Goal: Task Accomplishment & Management: Manage account settings

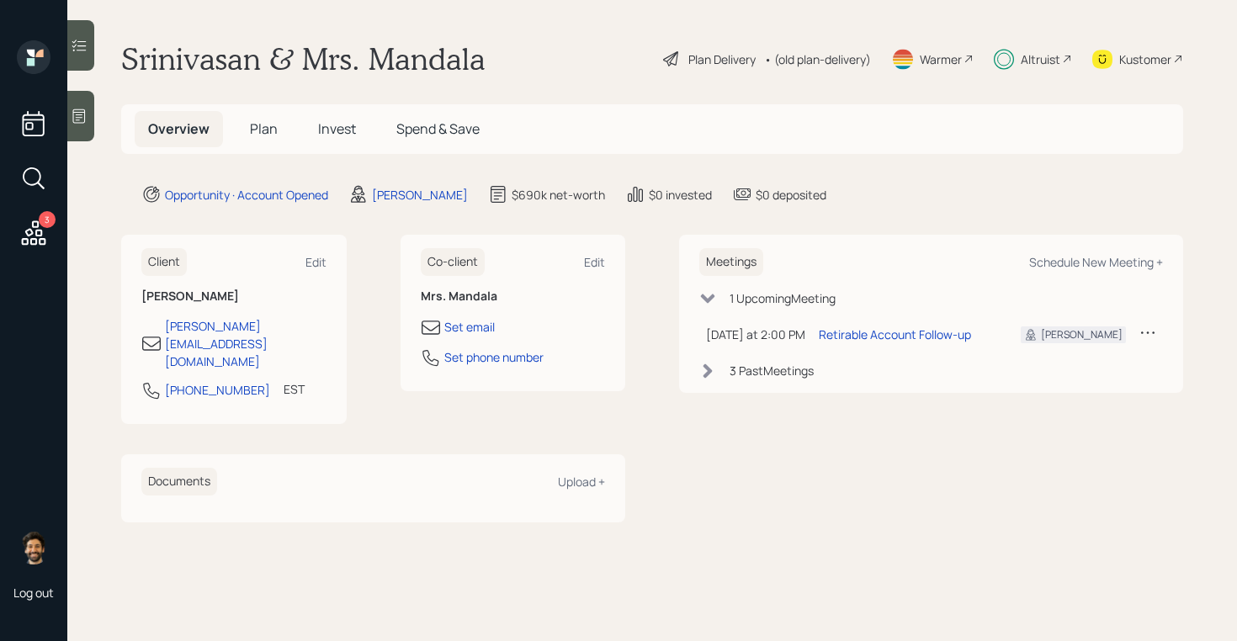
click at [330, 127] on span "Invest" at bounding box center [337, 128] width 38 height 19
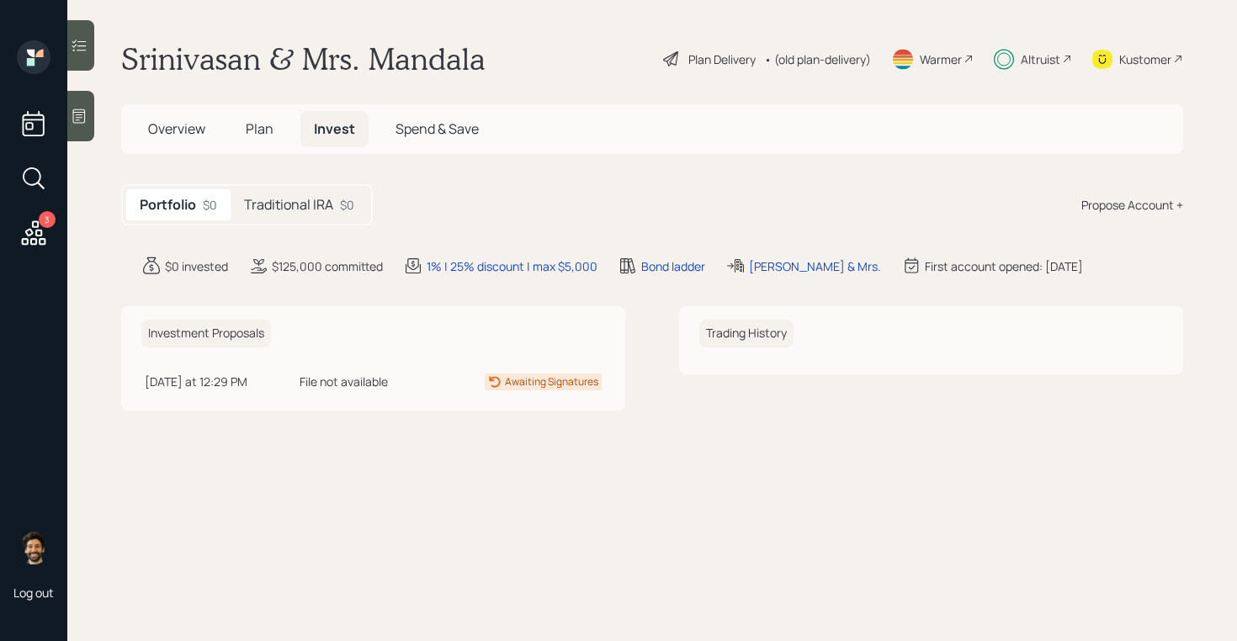
click at [346, 217] on div "Traditional IRA $0" at bounding box center [299, 204] width 137 height 31
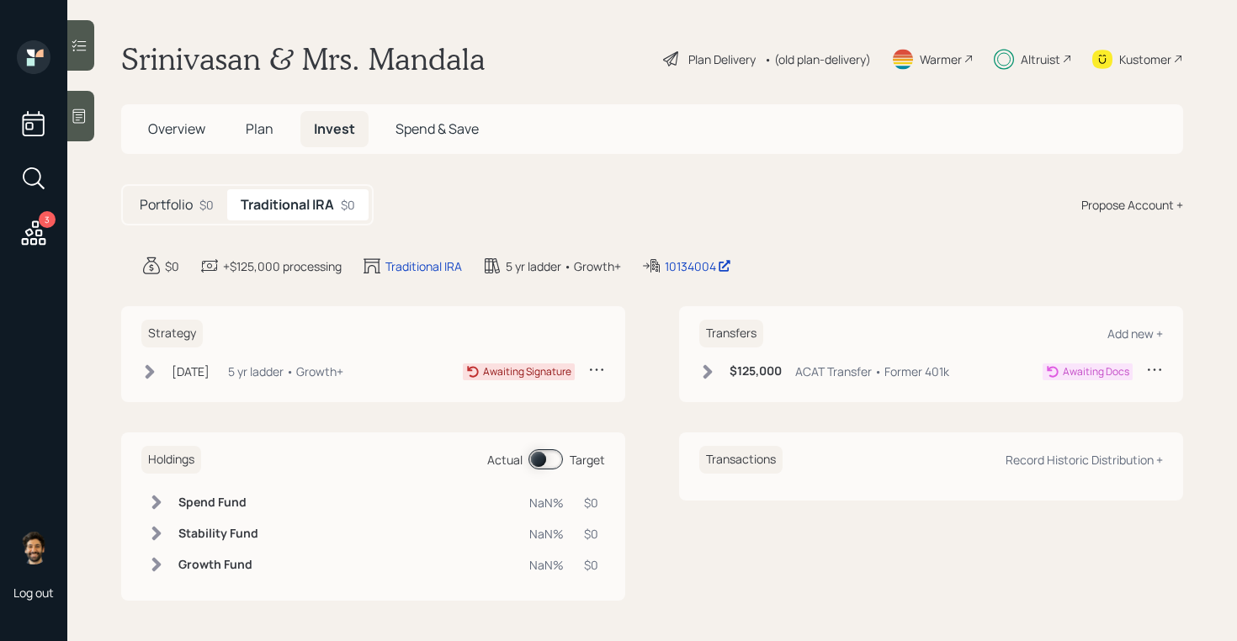
click at [310, 378] on div "5 yr ladder • Growth+" at bounding box center [285, 372] width 115 height 18
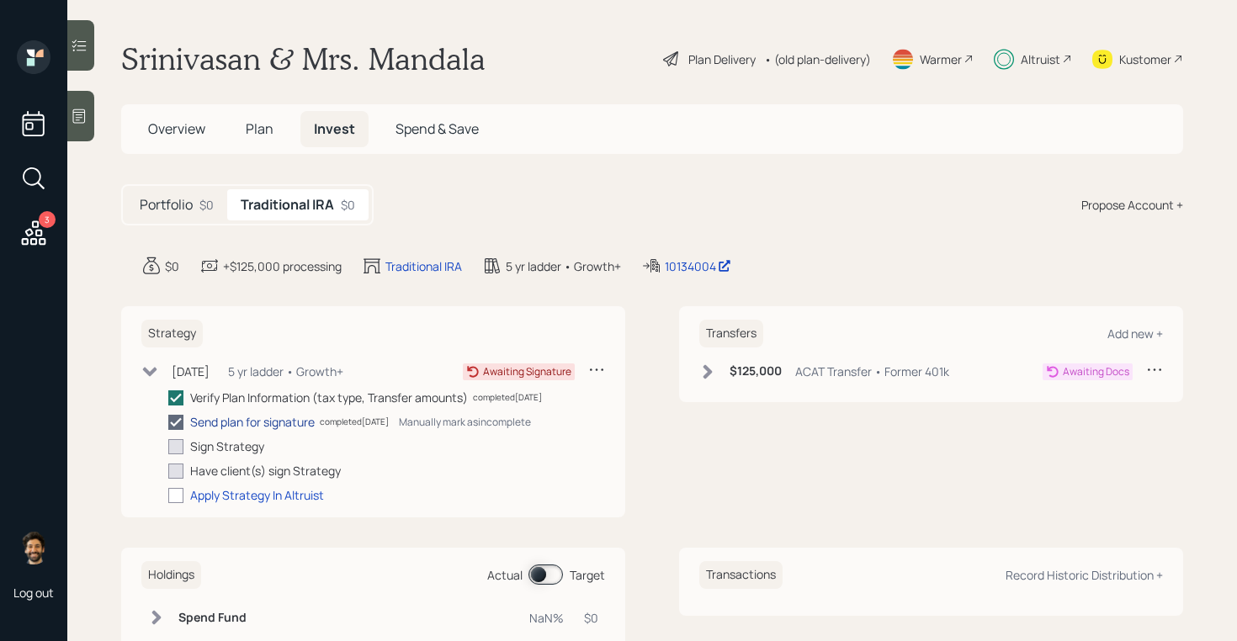
click at [264, 422] on div "Send plan for signature" at bounding box center [252, 422] width 125 height 18
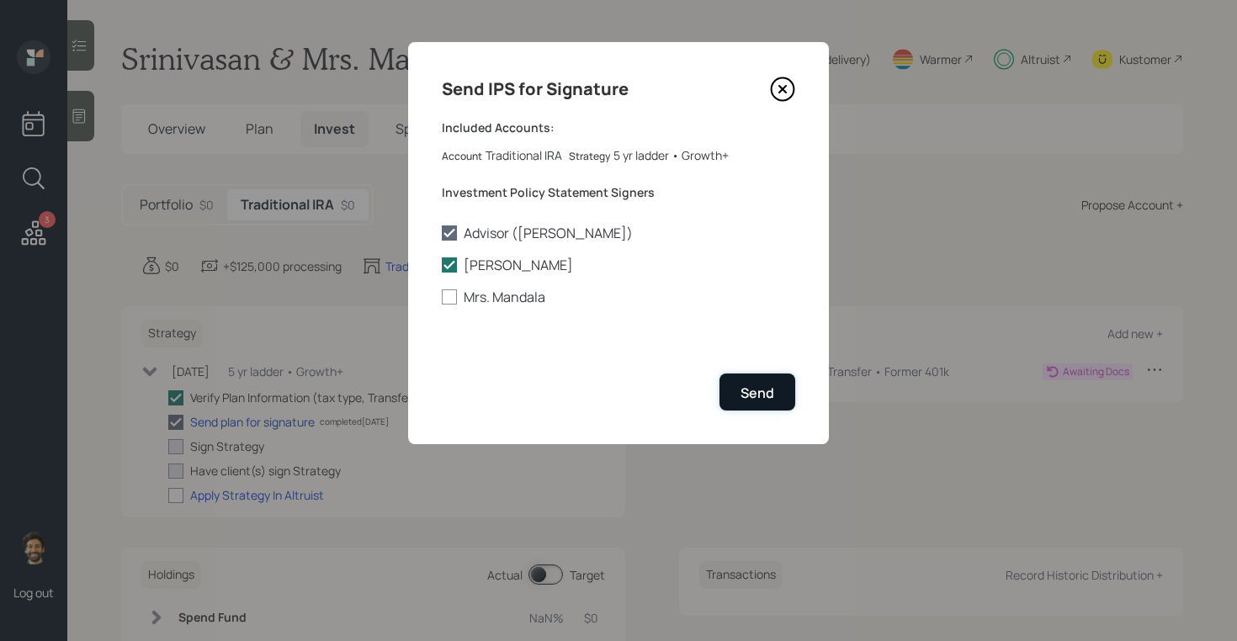
click at [749, 382] on button "Send" at bounding box center [757, 392] width 76 height 36
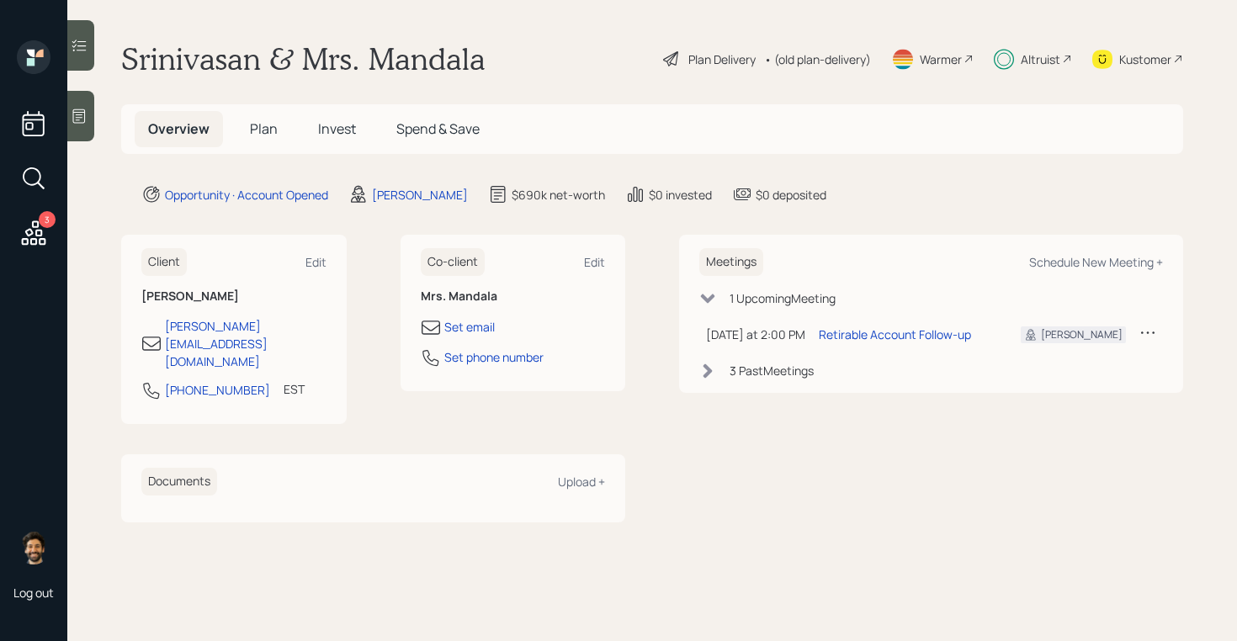
click at [1038, 68] on div "Altruist" at bounding box center [1033, 58] width 78 height 37
click at [1057, 55] on div "Altruist" at bounding box center [1041, 59] width 40 height 18
click at [257, 138] on h5 "Plan" at bounding box center [263, 129] width 55 height 36
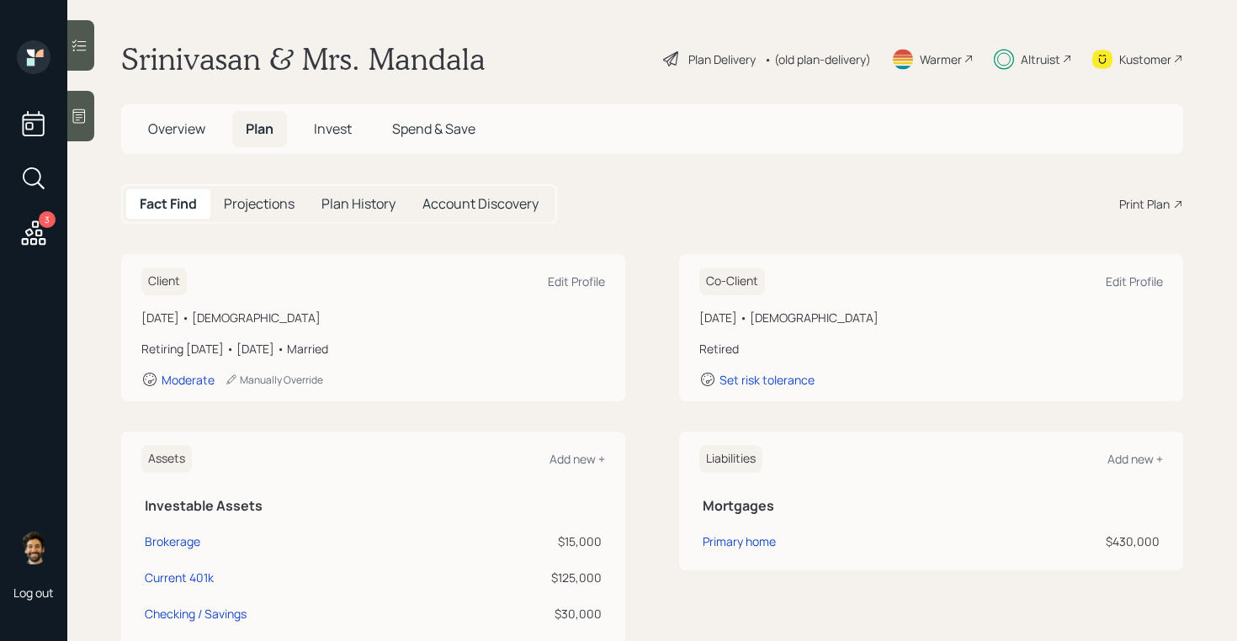
click at [823, 54] on div "• (old plan-delivery)" at bounding box center [817, 59] width 107 height 18
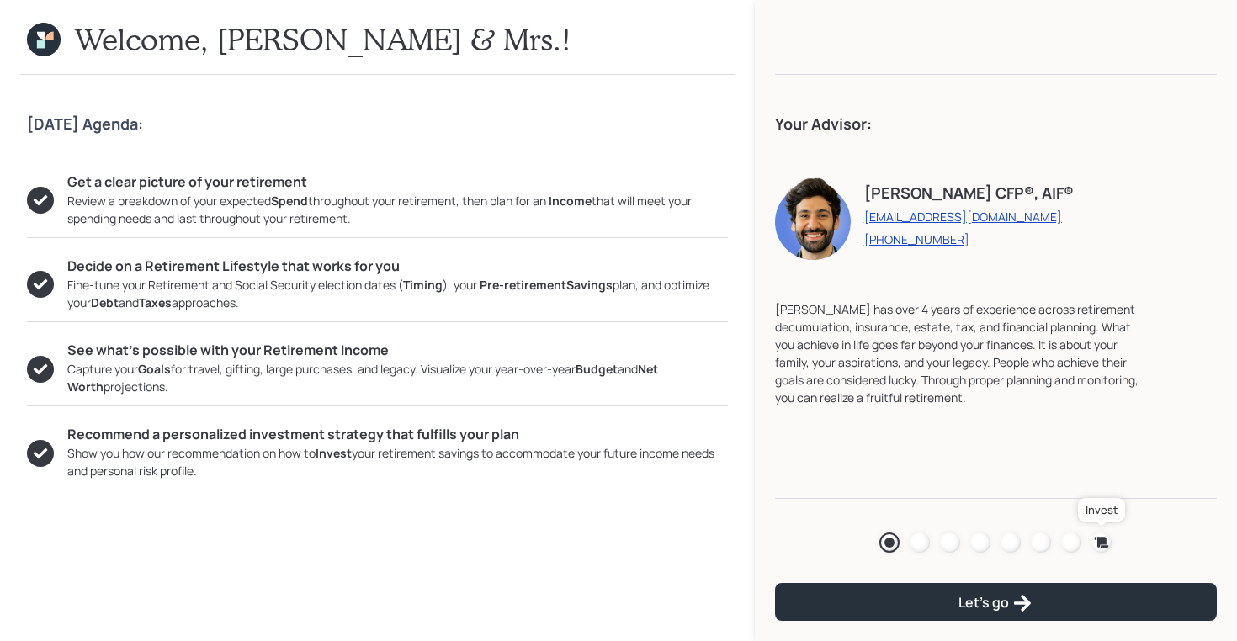
click at [1092, 536] on link at bounding box center [1101, 543] width 20 height 20
click at [1095, 539] on icon at bounding box center [1102, 542] width 14 height 11
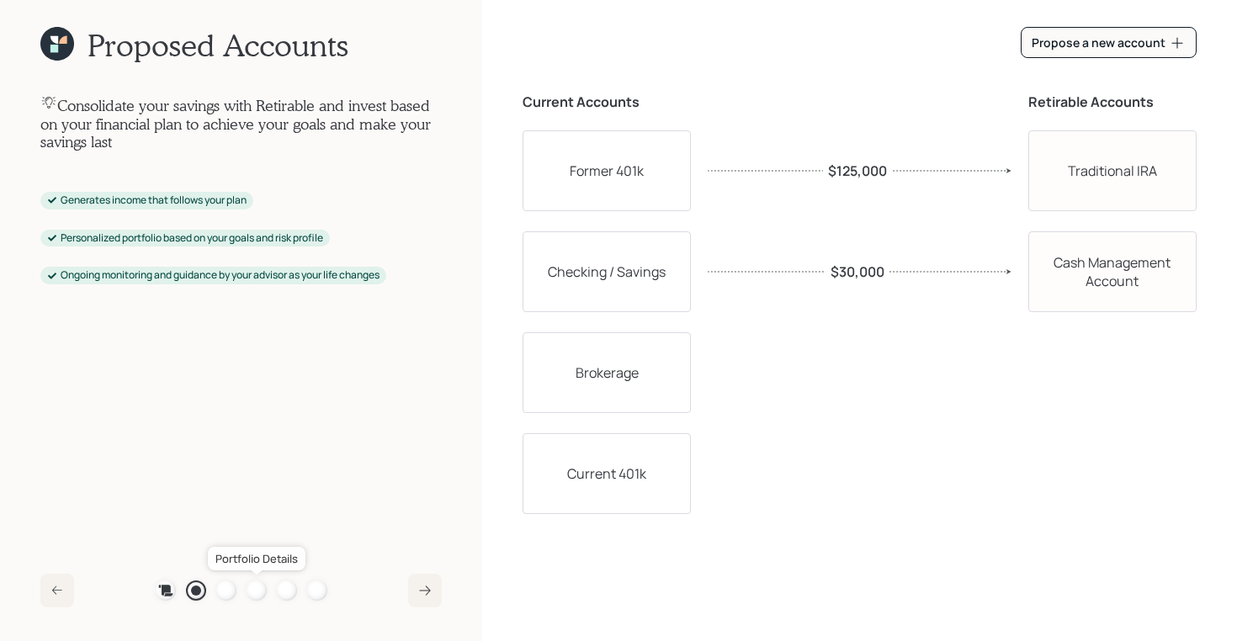
click at [257, 590] on div at bounding box center [257, 591] width 20 height 20
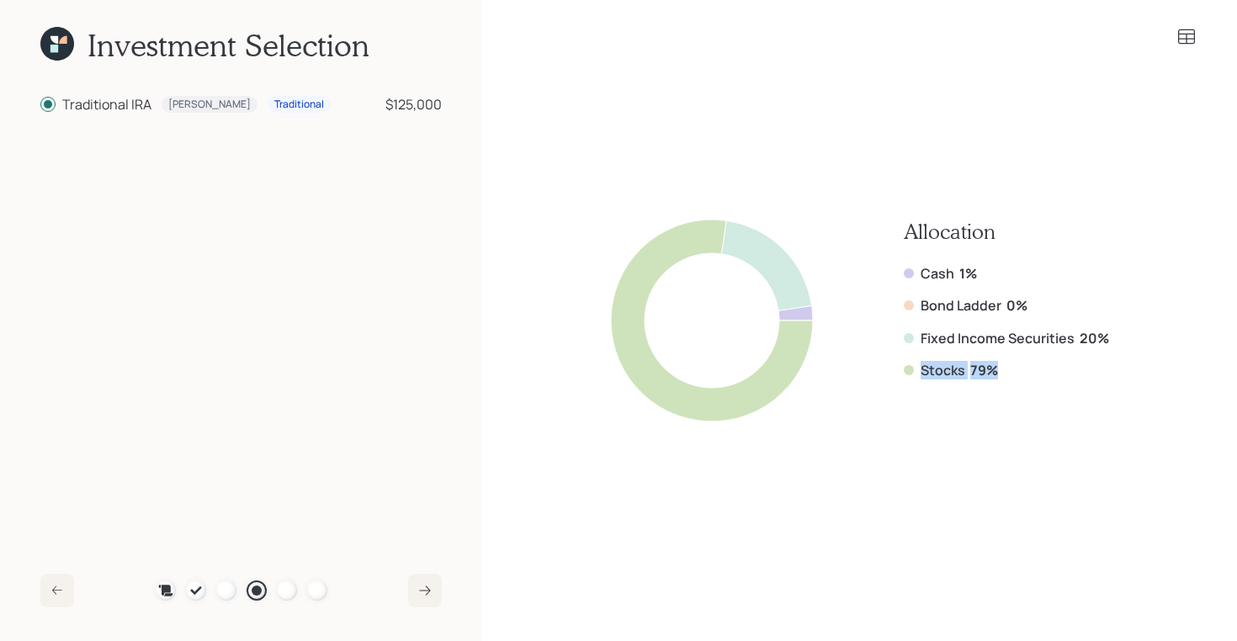
drag, startPoint x: 1002, startPoint y: 370, endPoint x: 897, endPoint y: 363, distance: 105.5
click at [897, 363] on div "Allocation Cash 1% Bond Ladder 0% Fixed Income Securities 20% Stocks 79%" at bounding box center [860, 321] width 498 height 202
drag, startPoint x: 1112, startPoint y: 331, endPoint x: 903, endPoint y: 332, distance: 209.5
click at [903, 332] on div "Allocation Cash 1% Bond Ladder 0% Fixed Income Securities 20% Stocks 79%" at bounding box center [860, 320] width 674 height 453
click at [1185, 35] on icon at bounding box center [1186, 37] width 20 height 20
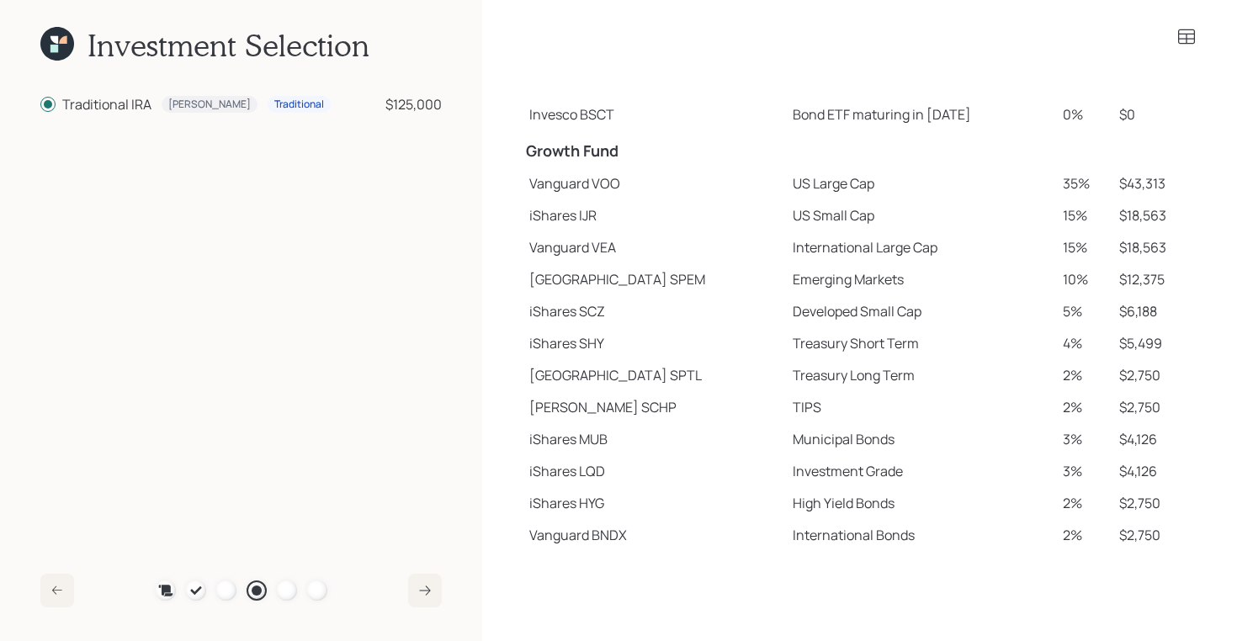
scroll to position [233, 0]
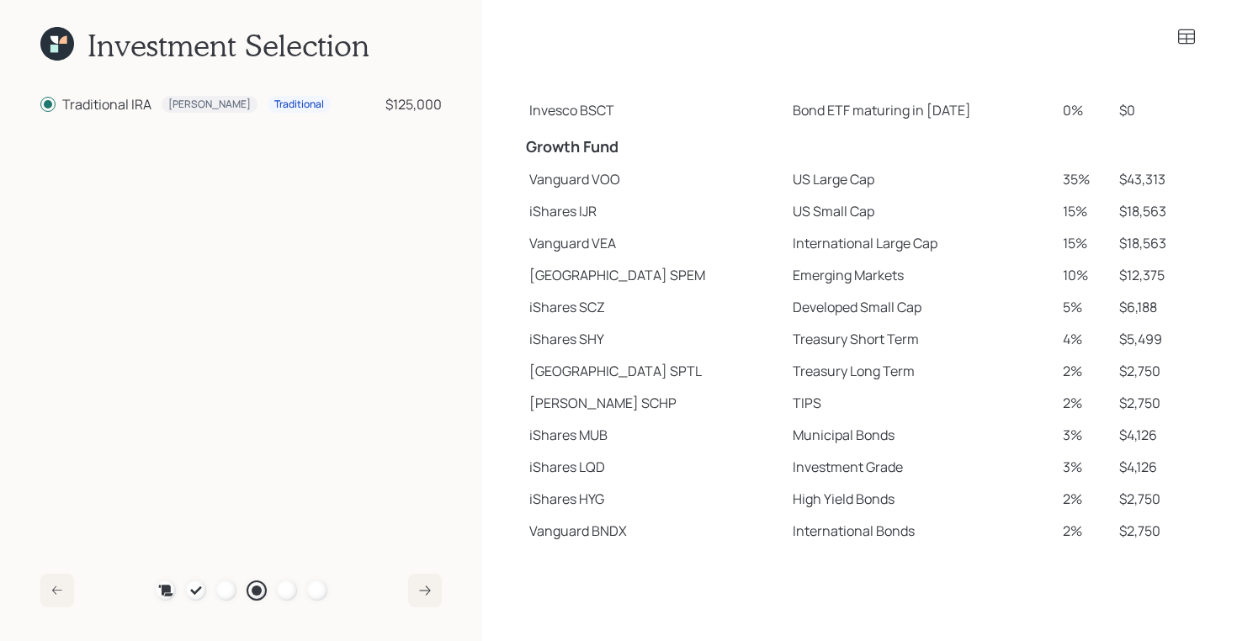
click at [1187, 40] on icon at bounding box center [1186, 36] width 17 height 15
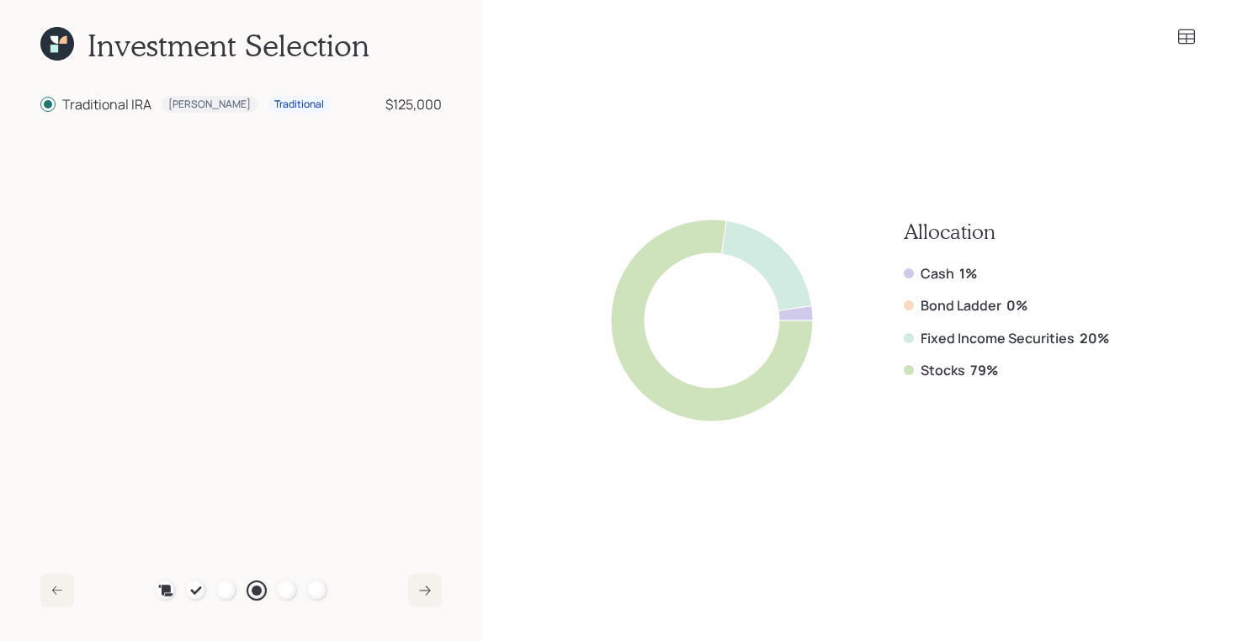
scroll to position [0, 0]
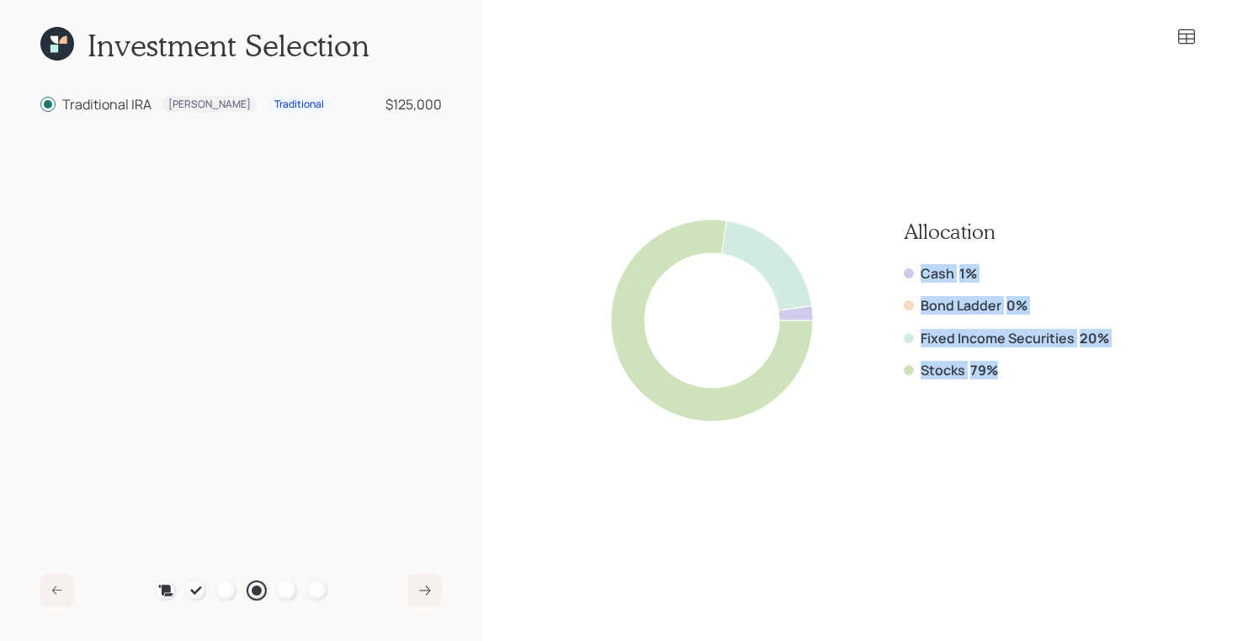
drag, startPoint x: 1015, startPoint y: 380, endPoint x: 918, endPoint y: 277, distance: 141.1
click at [918, 277] on div "Cash 1% Bond Ladder 0% Fixed Income Securities 20% Stocks 79%" at bounding box center [1006, 322] width 205 height 116
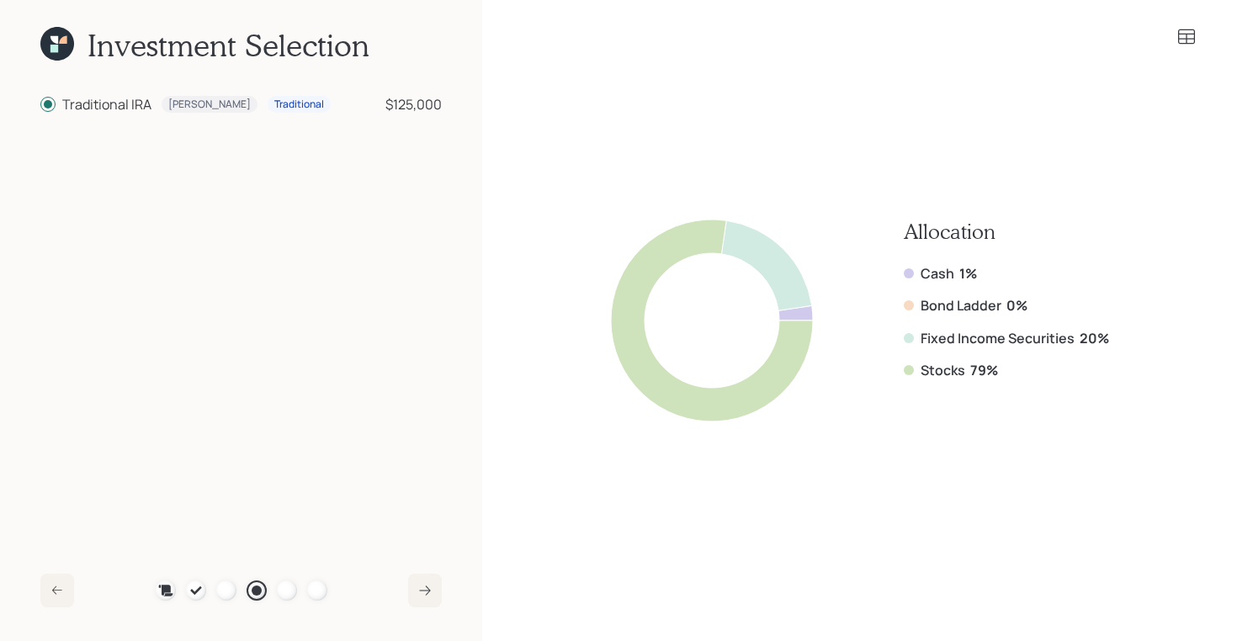
click at [47, 50] on icon at bounding box center [57, 44] width 34 height 34
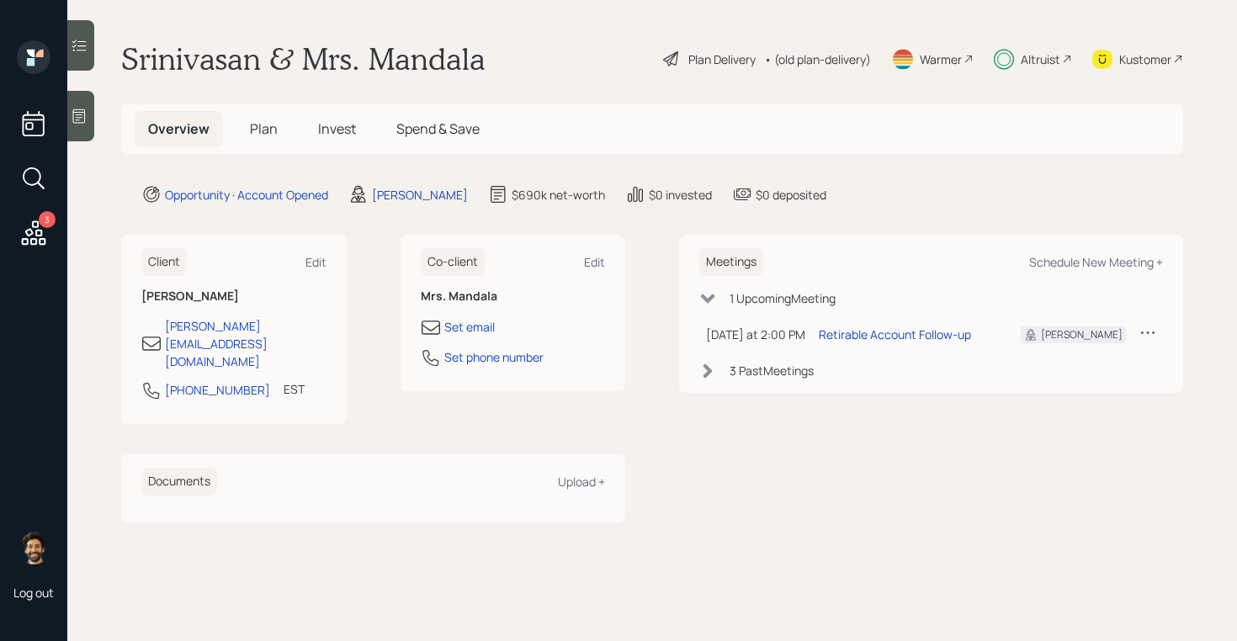
click at [258, 124] on span "Plan" at bounding box center [264, 128] width 28 height 19
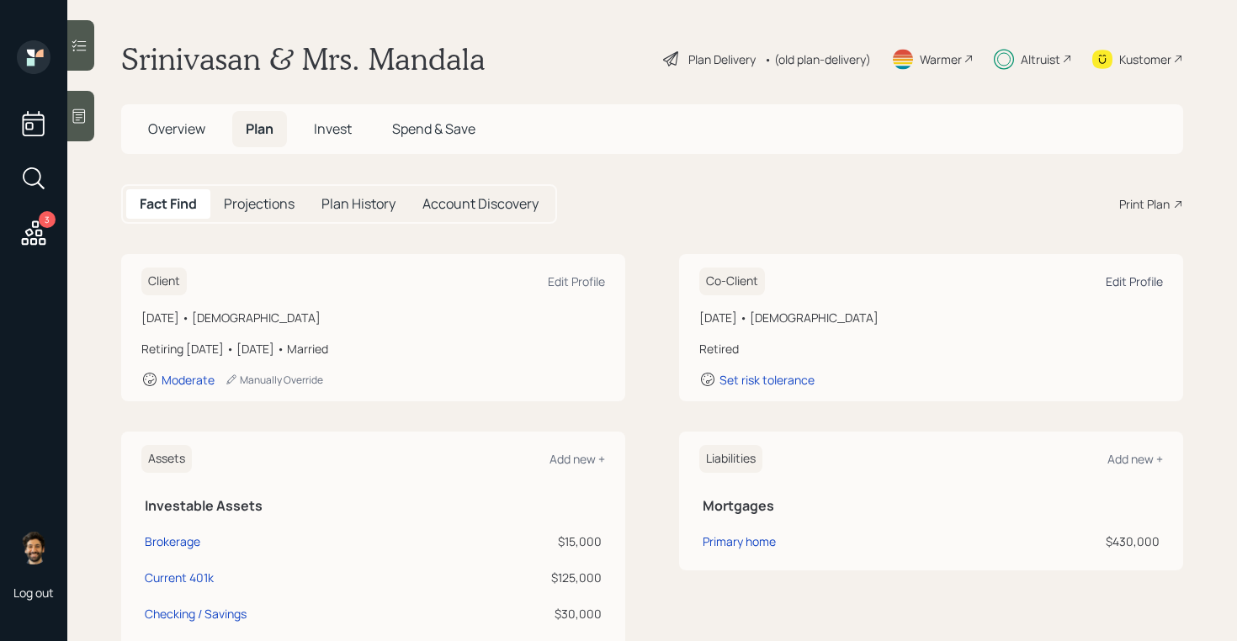
click at [1126, 285] on div "Edit Profile" at bounding box center [1134, 281] width 57 height 16
click at [1027, 65] on div "Altruist" at bounding box center [1041, 59] width 40 height 18
click at [345, 131] on span "Invest" at bounding box center [333, 128] width 38 height 19
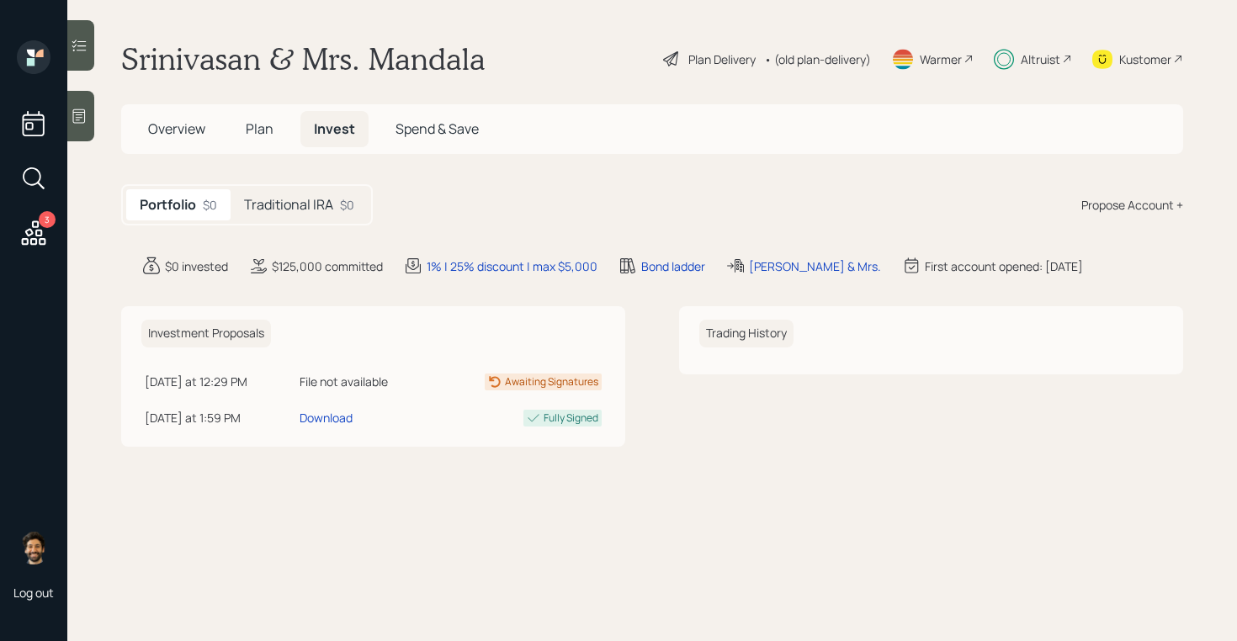
click at [322, 215] on div "Traditional IRA $0" at bounding box center [299, 204] width 137 height 31
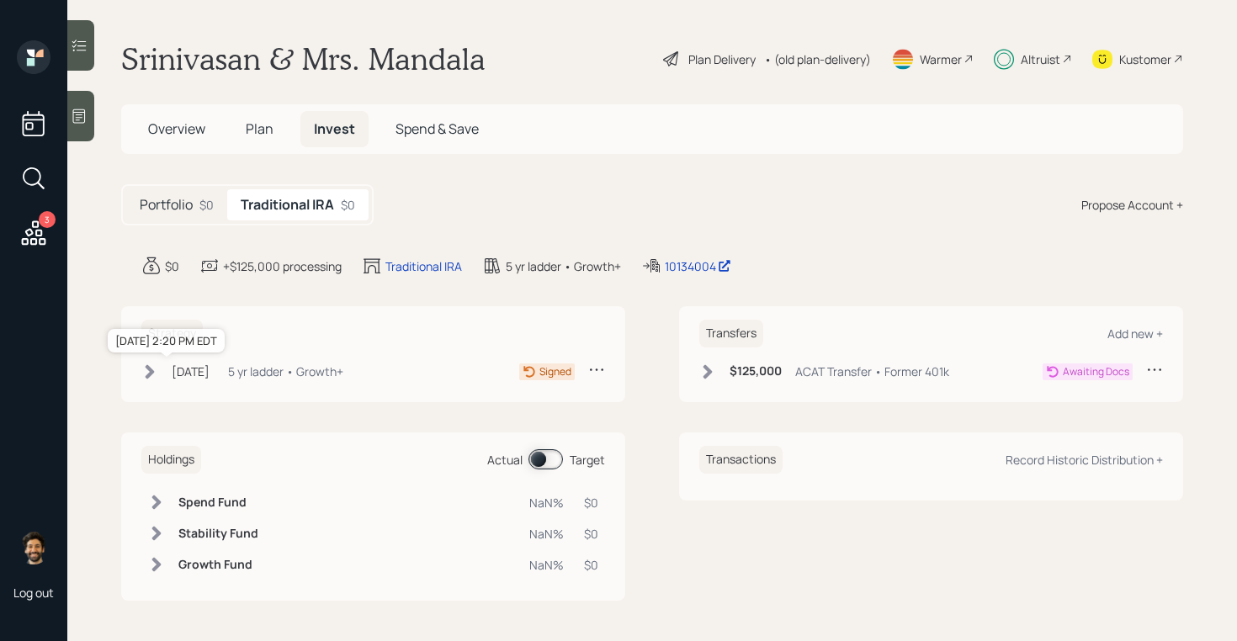
click at [210, 380] on div "[DATE]" at bounding box center [191, 372] width 38 height 18
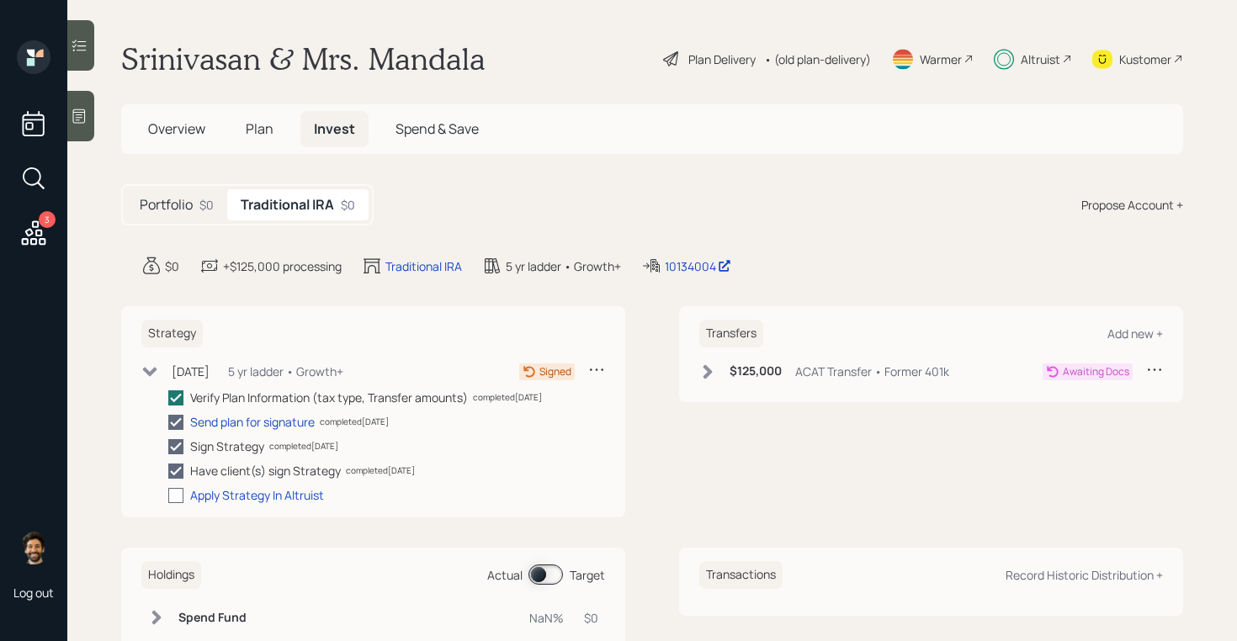
click at [180, 493] on div at bounding box center [175, 495] width 15 height 15
click at [168, 495] on input "checkbox" at bounding box center [167, 495] width 1 height 1
checkbox input "true"
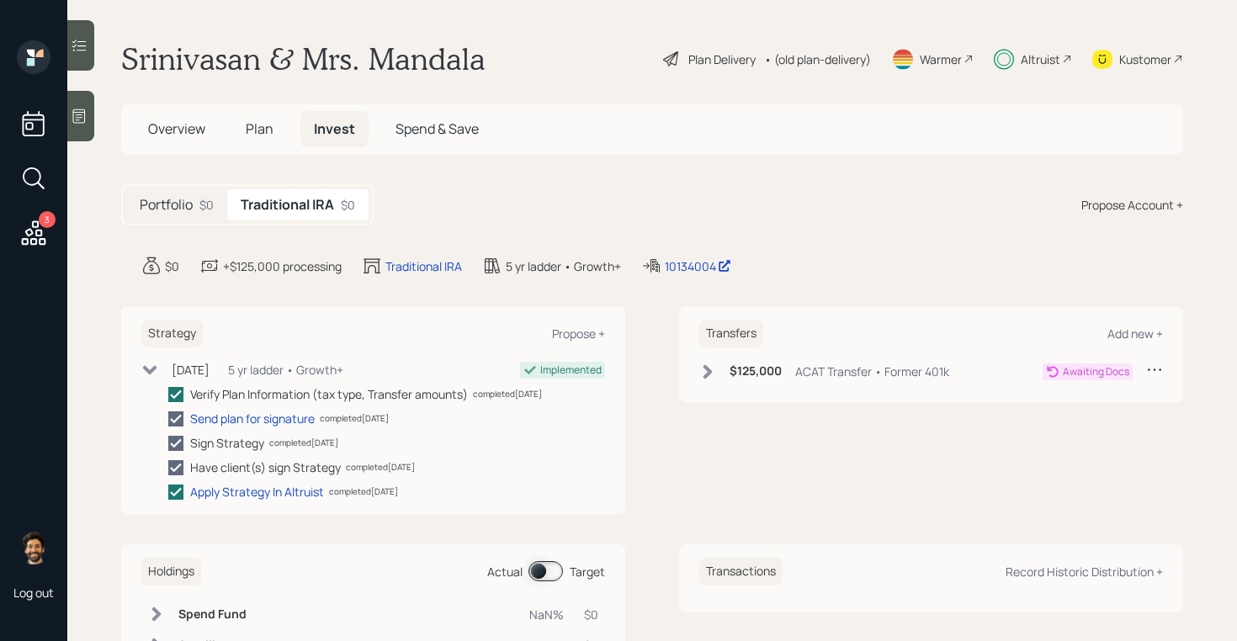
click at [714, 379] on icon at bounding box center [707, 372] width 17 height 17
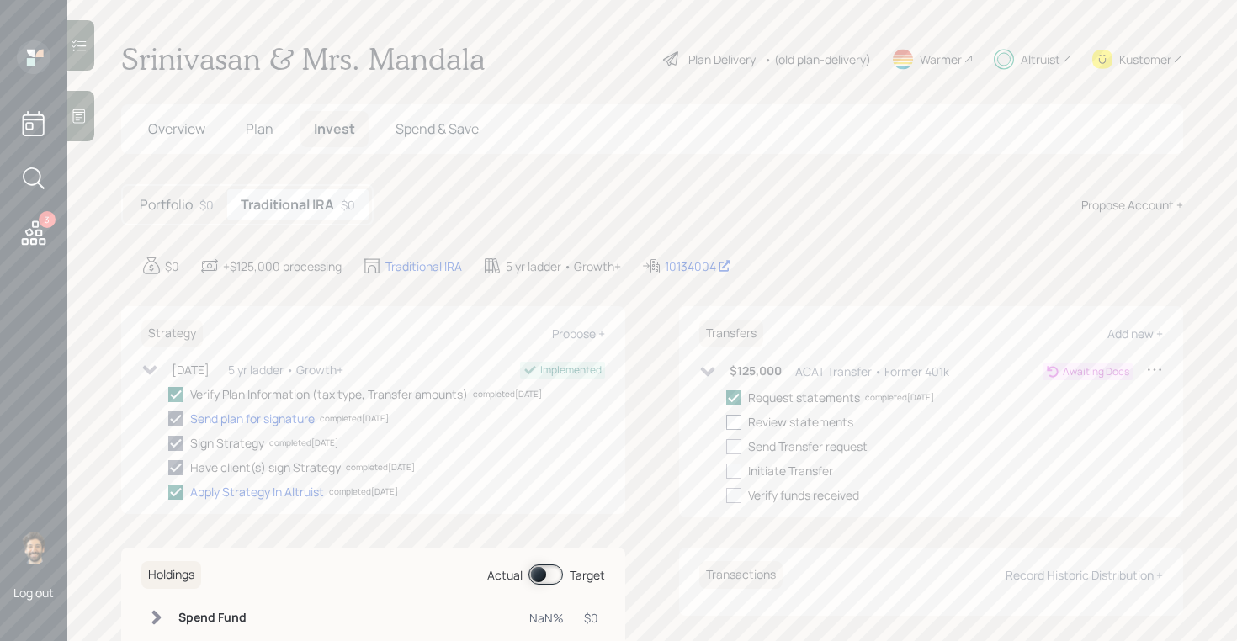
click at [736, 429] on div at bounding box center [733, 422] width 15 height 15
click at [726, 422] on input "checkbox" at bounding box center [725, 422] width 1 height 1
checkbox input "true"
click at [736, 445] on div at bounding box center [733, 446] width 15 height 15
click at [726, 446] on input "checkbox" at bounding box center [725, 446] width 1 height 1
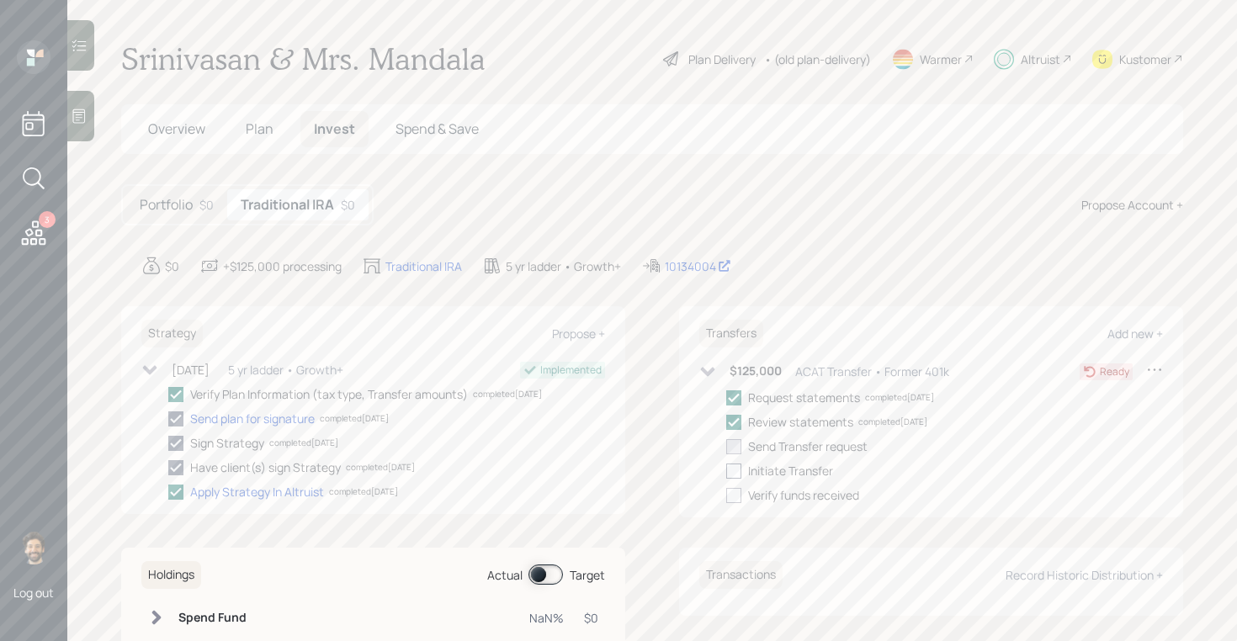
checkbox input "true"
click at [736, 470] on div at bounding box center [733, 471] width 15 height 15
click at [726, 470] on input "checkbox" at bounding box center [725, 470] width 1 height 1
checkbox input "true"
